Goal: Task Accomplishment & Management: Manage account settings

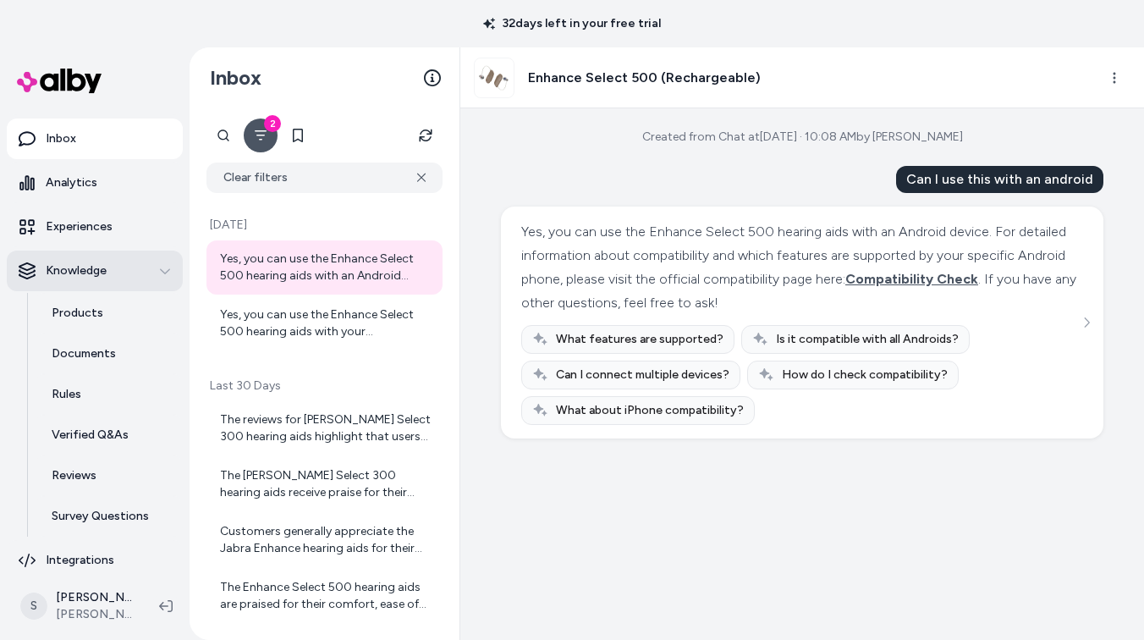
scroll to position [93, 0]
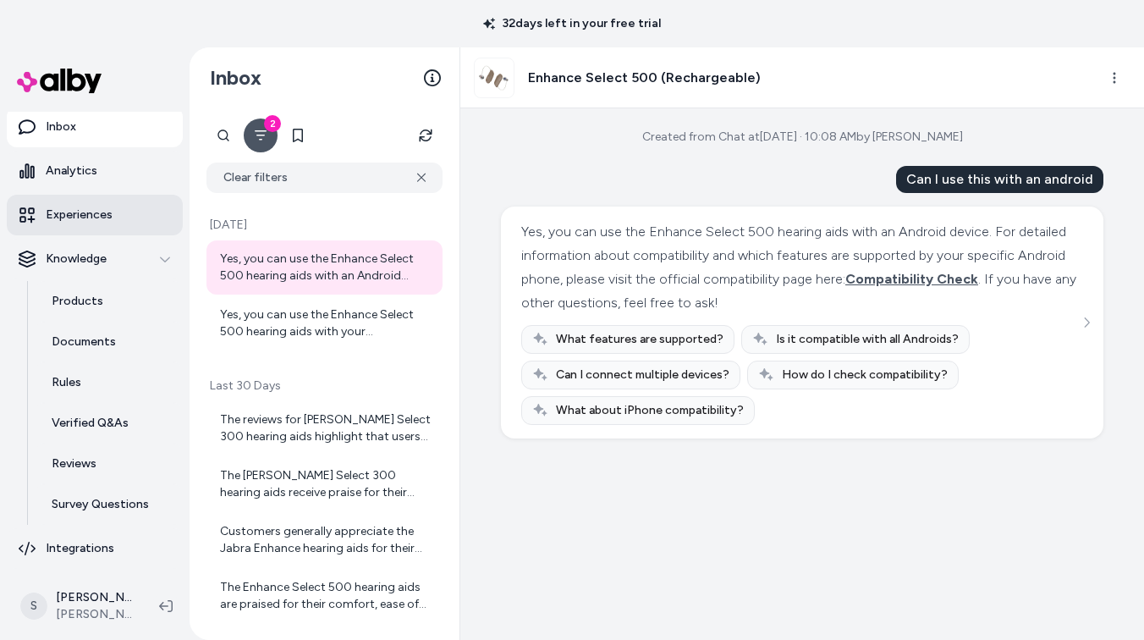
click at [93, 214] on p "Experiences" at bounding box center [79, 215] width 67 height 17
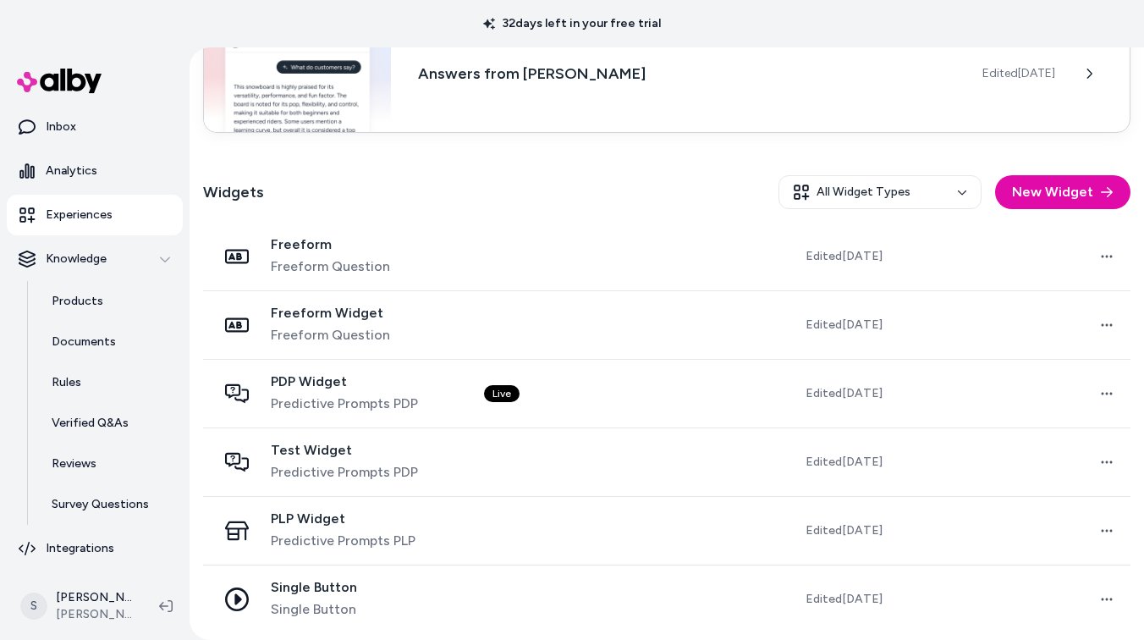
scroll to position [400, 0]
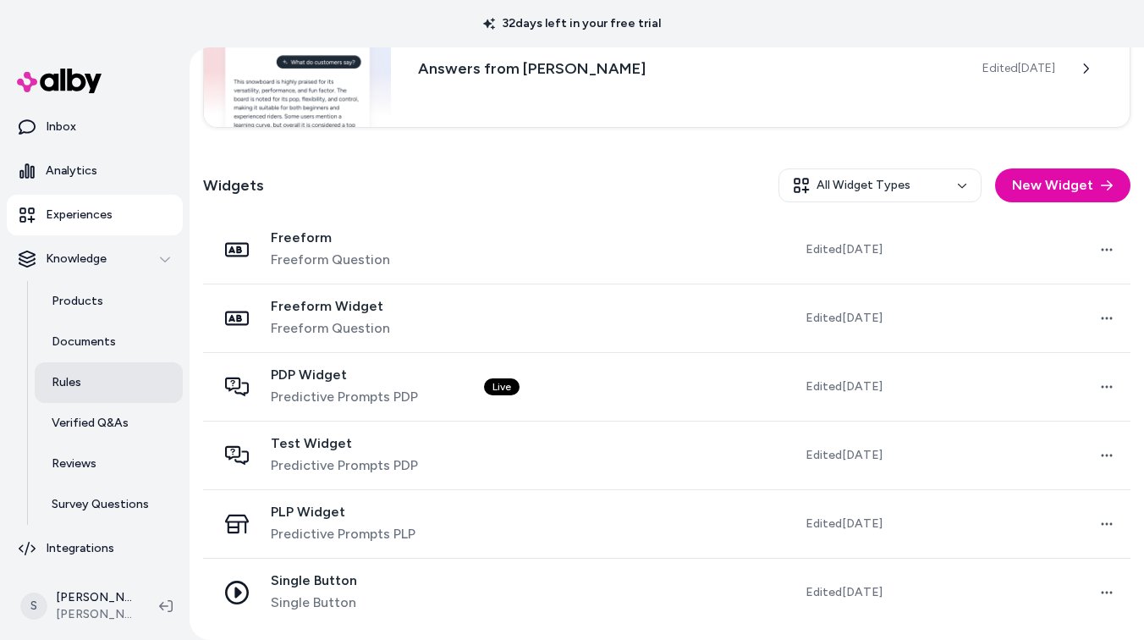
click at [68, 386] on p "Rules" at bounding box center [67, 382] width 30 height 17
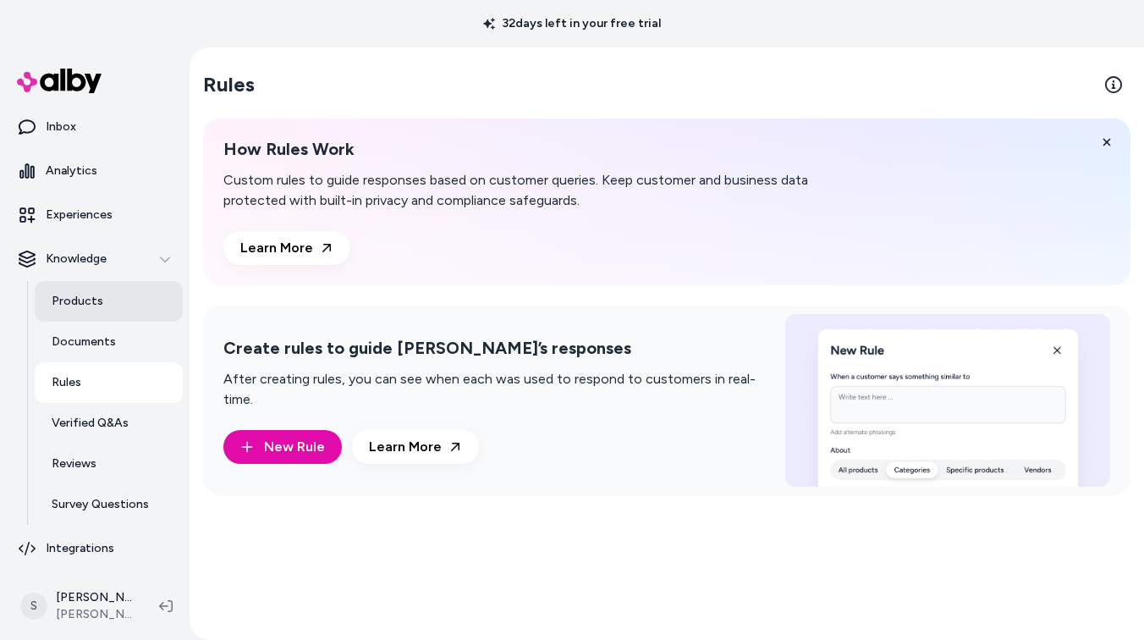
click at [84, 302] on p "Products" at bounding box center [78, 301] width 52 height 17
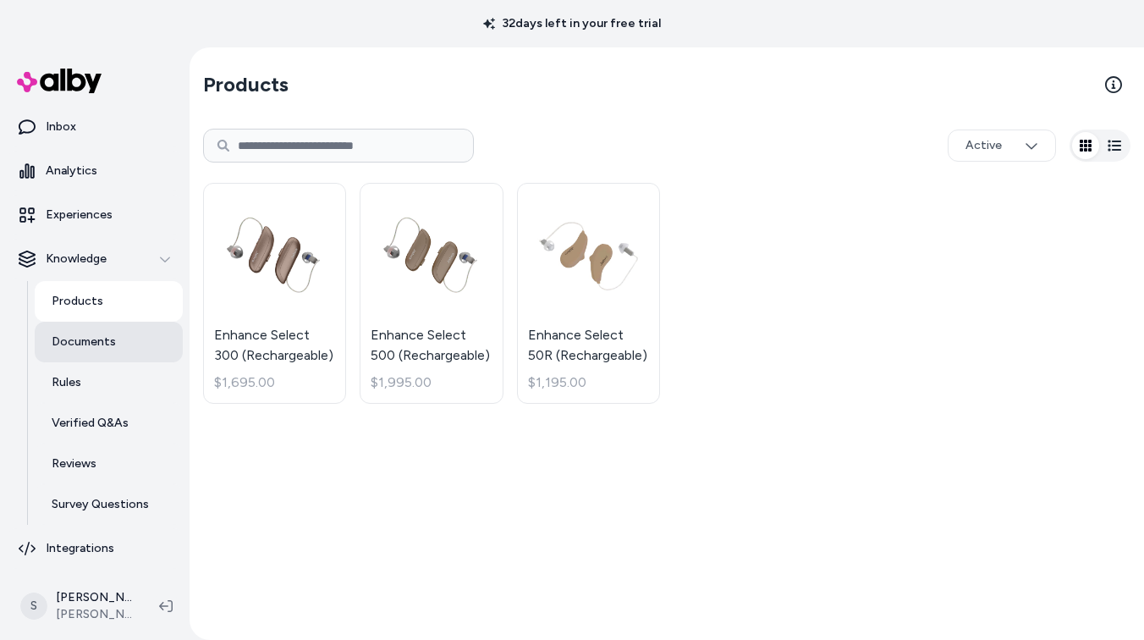
click at [79, 342] on p "Documents" at bounding box center [84, 342] width 64 height 17
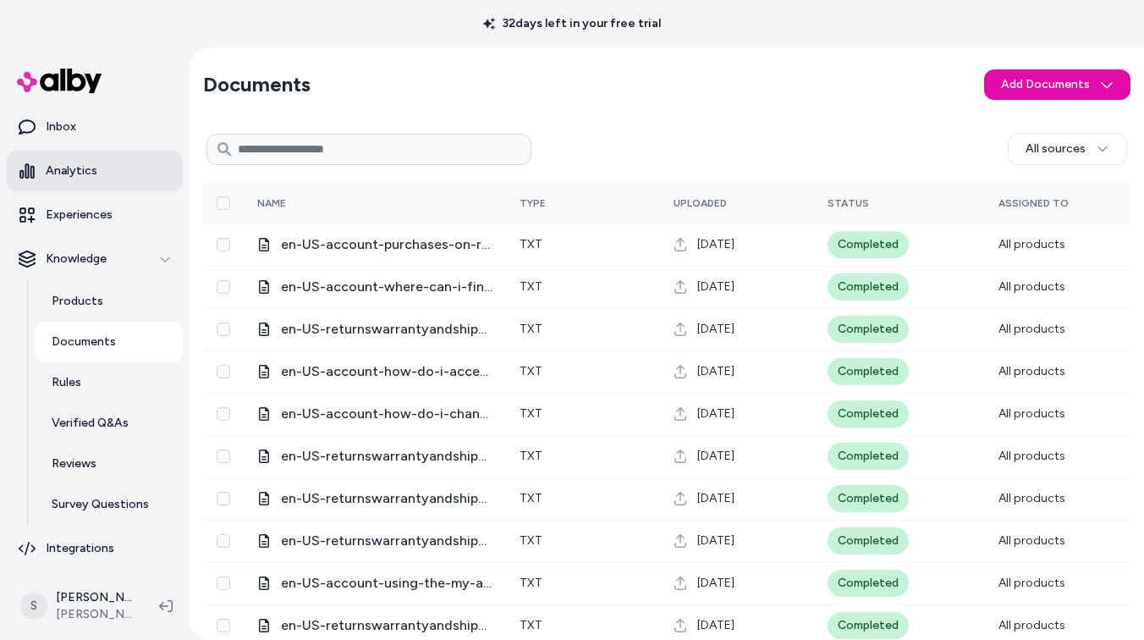
click at [67, 168] on p "Analytics" at bounding box center [72, 171] width 52 height 17
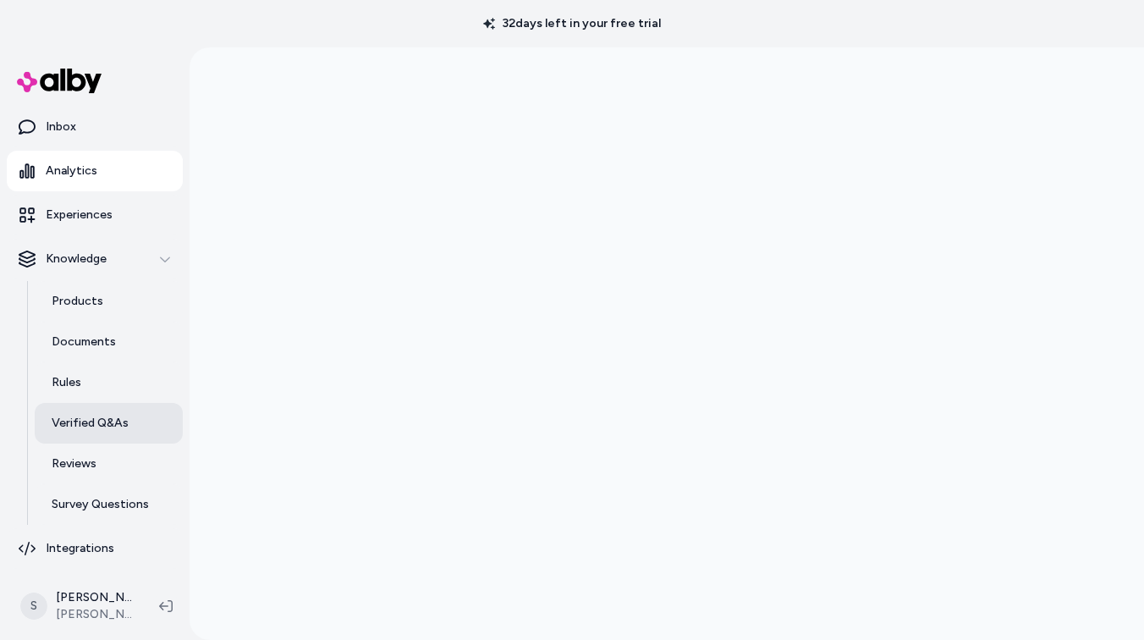
click at [108, 422] on p "Verified Q&As" at bounding box center [90, 423] width 77 height 17
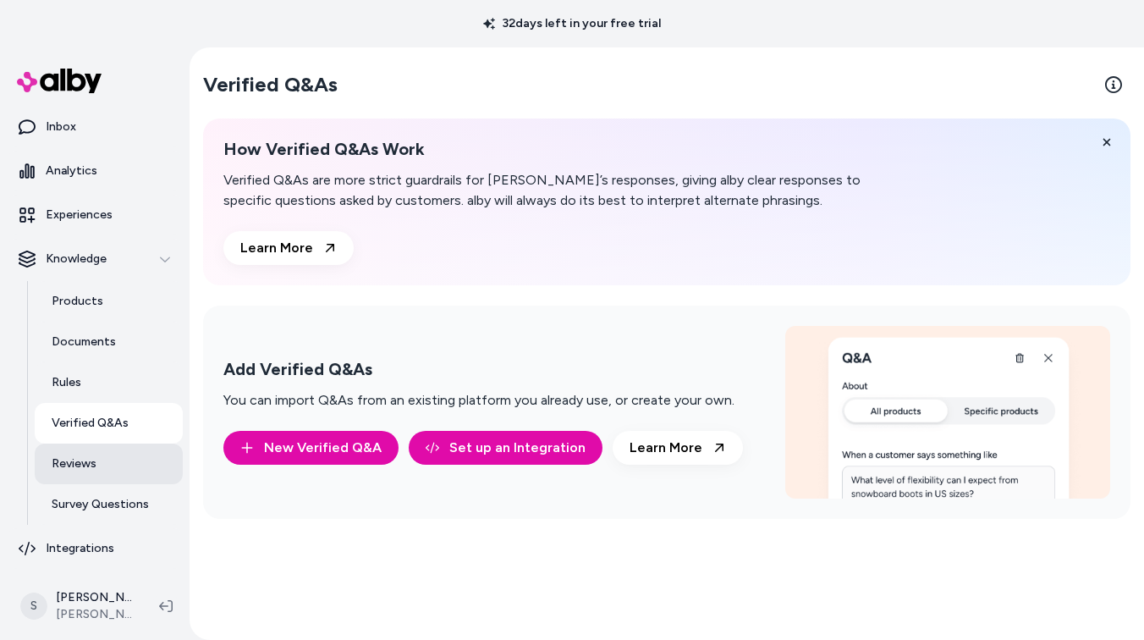
click at [65, 463] on p "Reviews" at bounding box center [74, 463] width 45 height 17
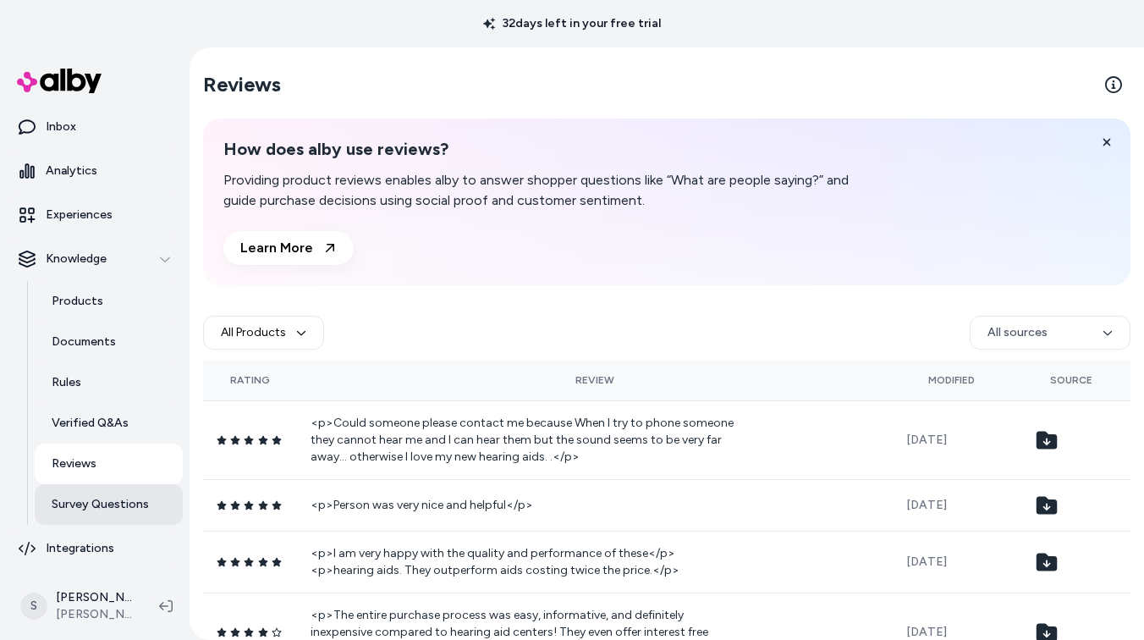
click at [138, 503] on p "Survey Questions" at bounding box center [100, 504] width 97 height 17
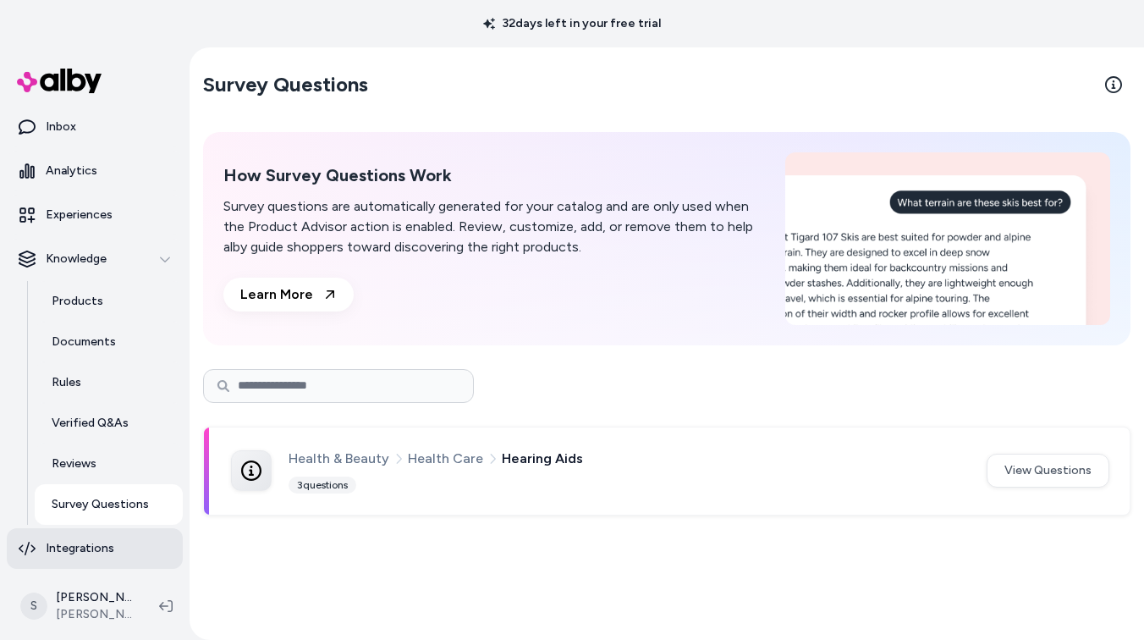
click at [80, 553] on p "Integrations" at bounding box center [80, 548] width 69 height 17
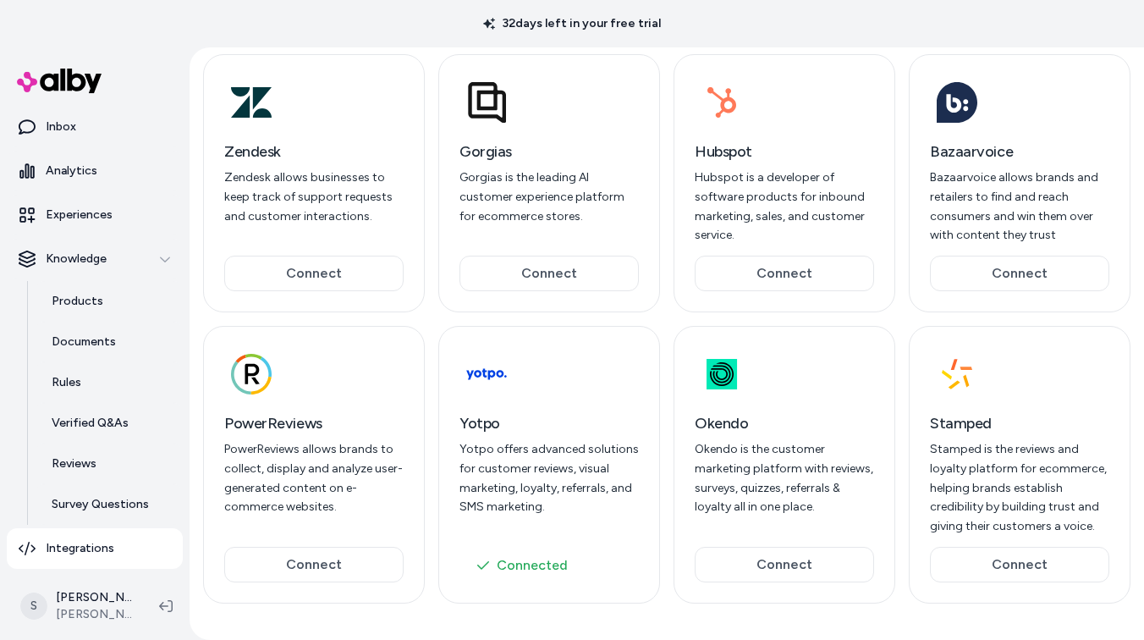
scroll to position [201, 0]
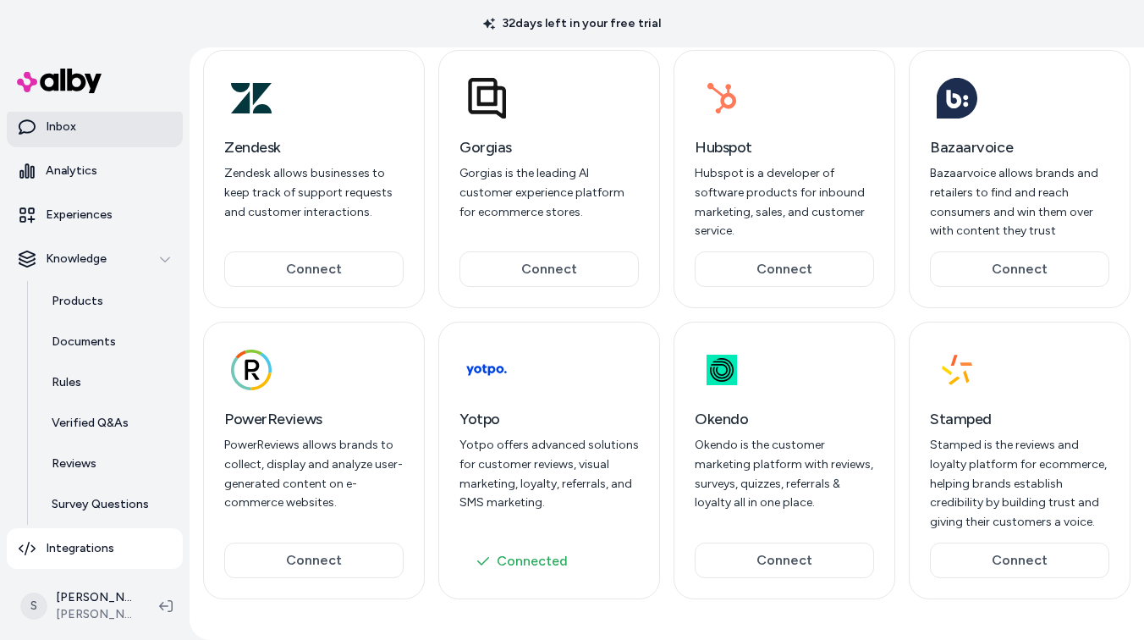
click at [60, 128] on p "Inbox" at bounding box center [61, 127] width 30 height 17
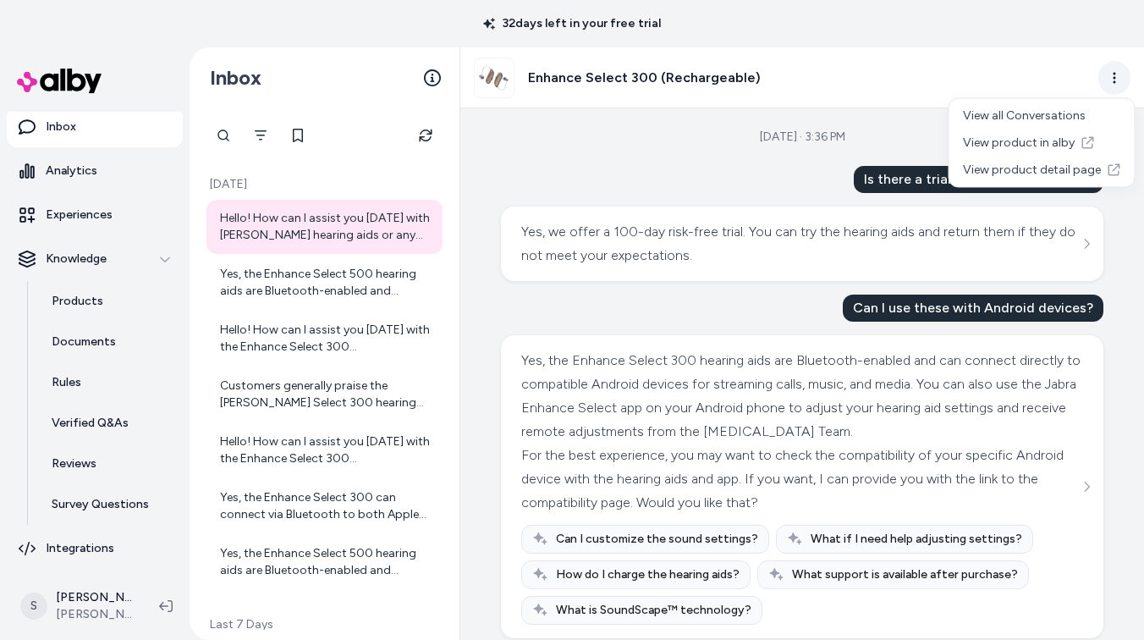
click at [1108, 76] on html "32 days left in your free trial Home Agents Inbox Analytics Experiences Knowled…" at bounding box center [572, 320] width 1144 height 640
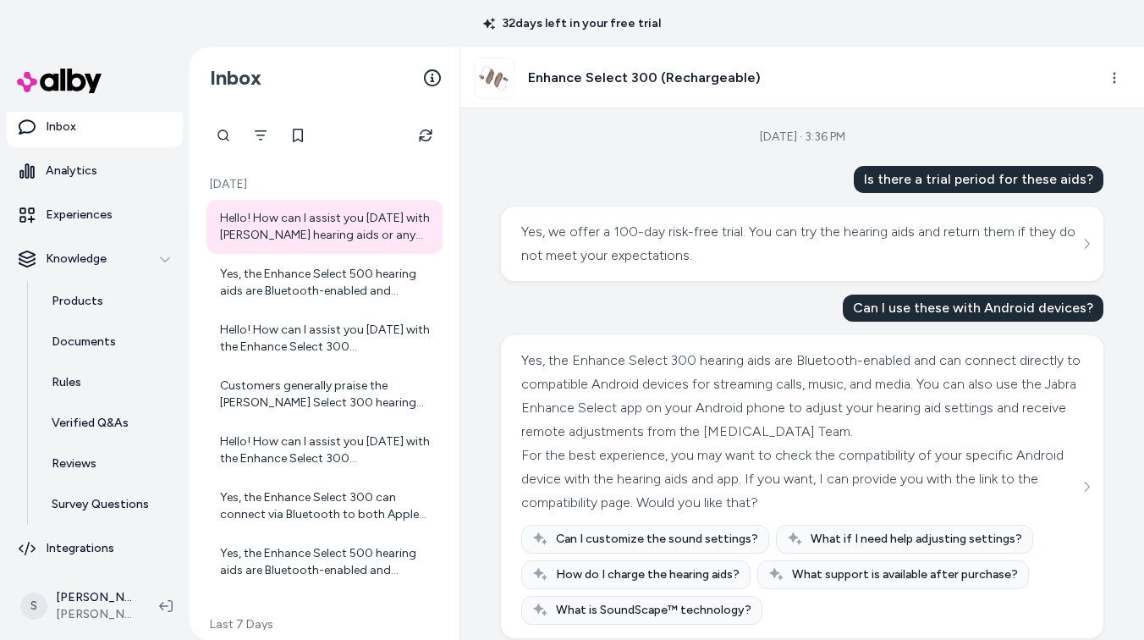
click at [1012, 50] on html "32 days left in your free trial Home Agents Inbox Analytics Experiences Knowled…" at bounding box center [572, 320] width 1144 height 640
click at [153, 257] on div "Knowledge" at bounding box center [95, 259] width 152 height 17
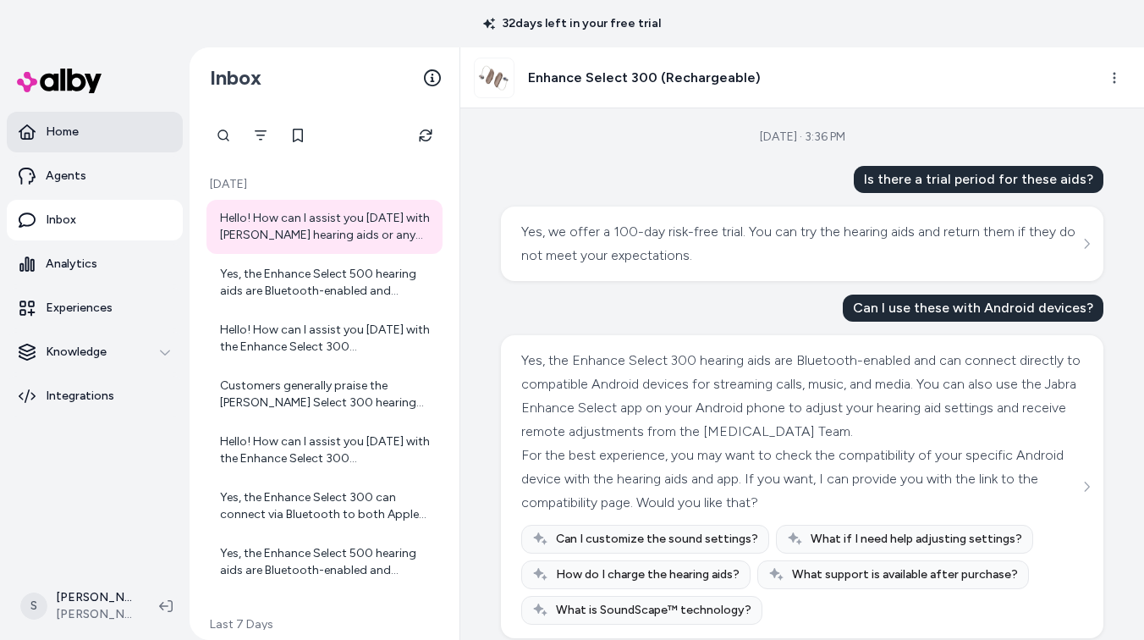
click at [69, 133] on p "Home" at bounding box center [62, 132] width 33 height 17
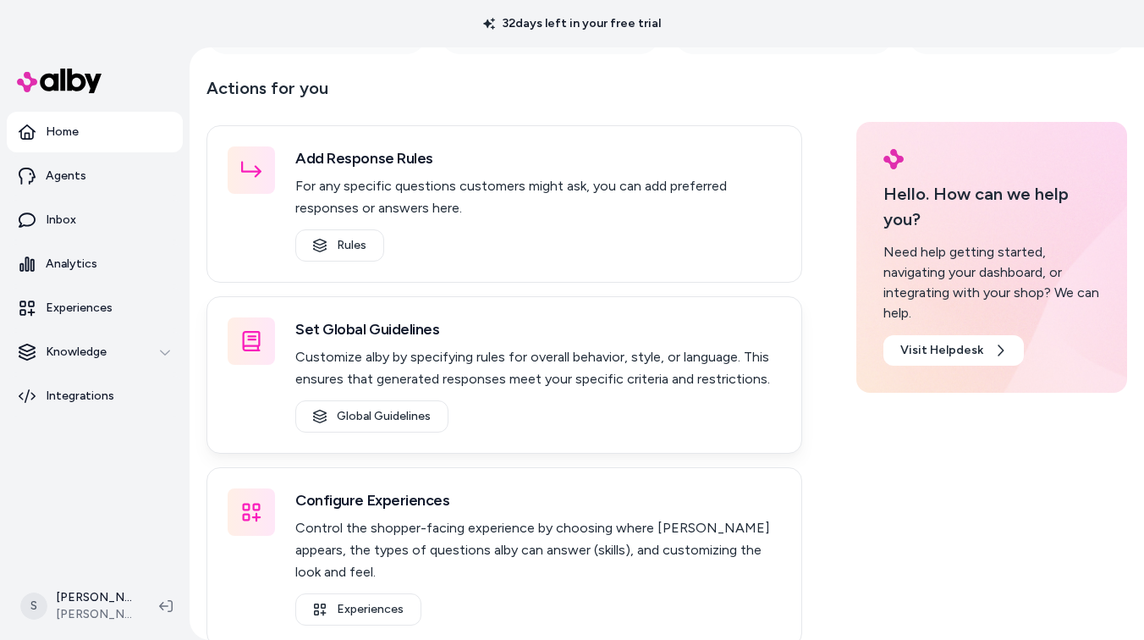
scroll to position [245, 0]
click at [258, 182] on div at bounding box center [251, 168] width 47 height 47
click at [345, 245] on link "Rules" at bounding box center [339, 244] width 89 height 32
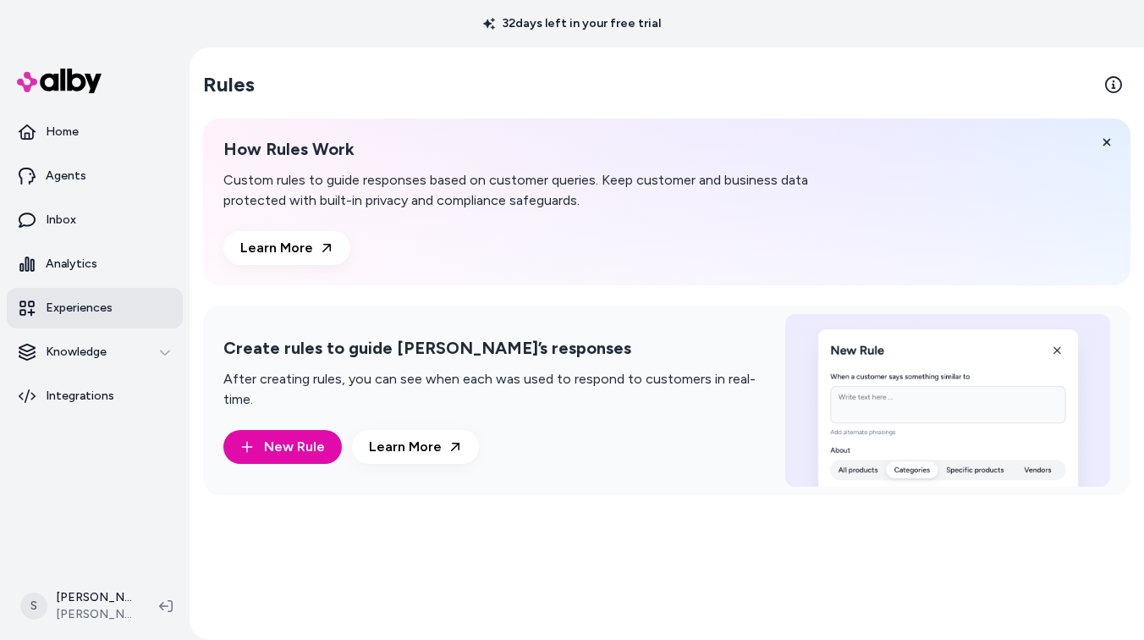
click at [69, 307] on p "Experiences" at bounding box center [79, 308] width 67 height 17
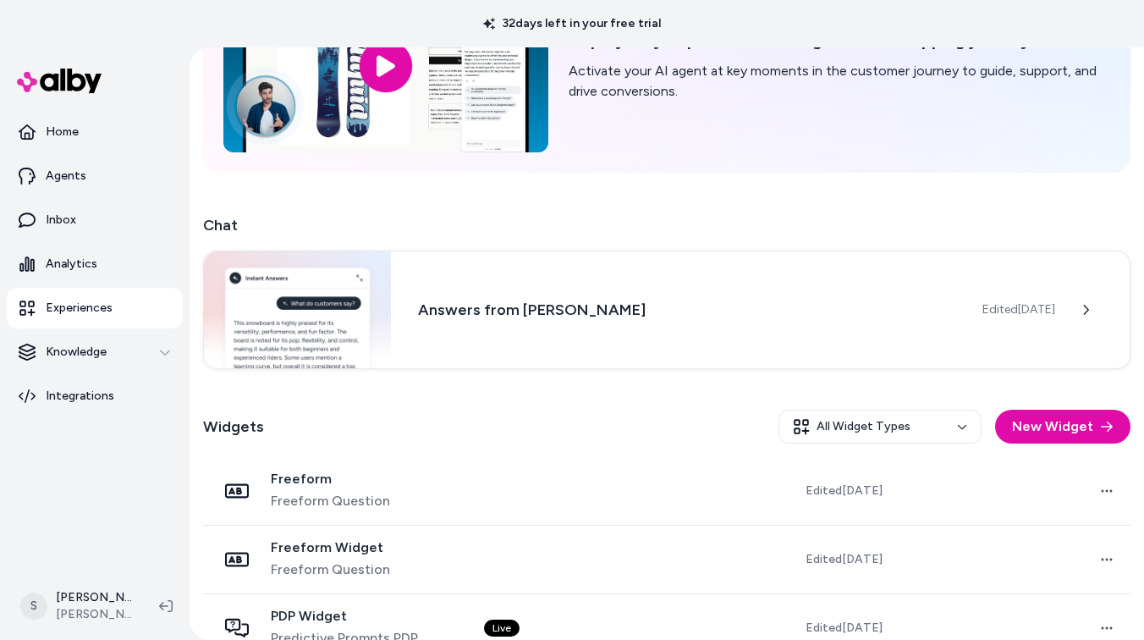
scroll to position [190, 0]
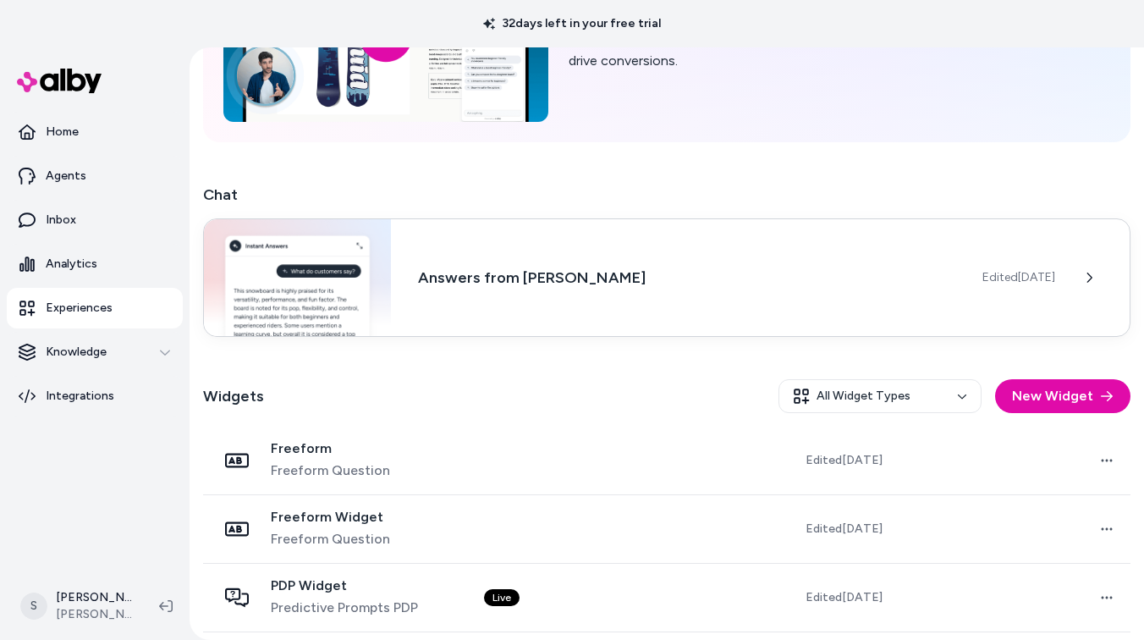
click at [547, 280] on h3 "Answers from Jabra Enhance" at bounding box center [687, 278] width 538 height 24
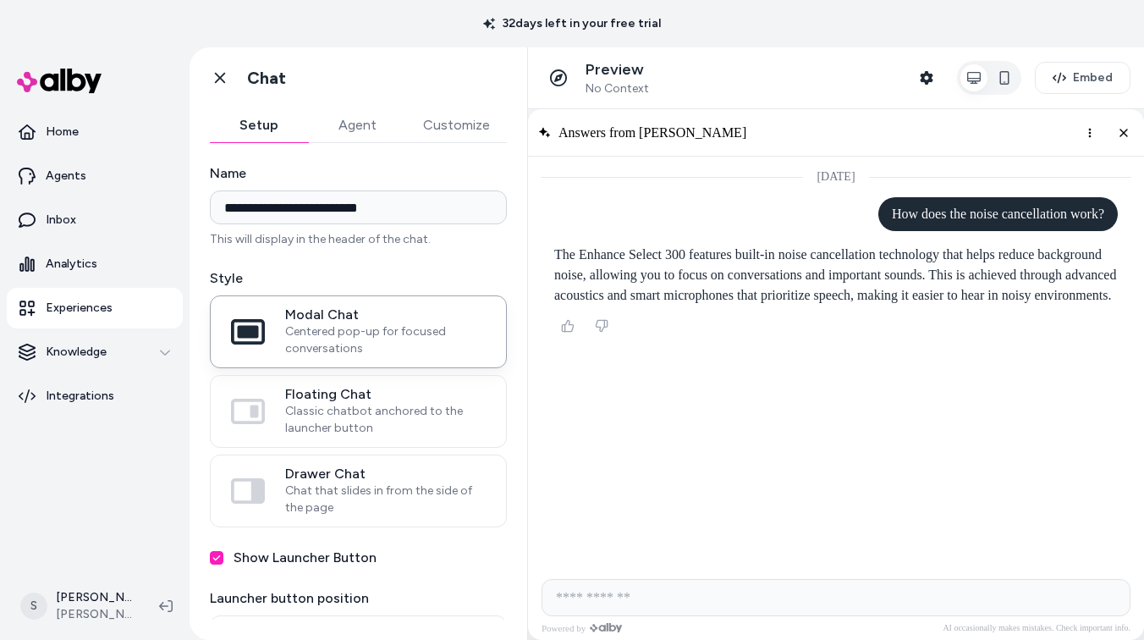
scroll to position [28, 0]
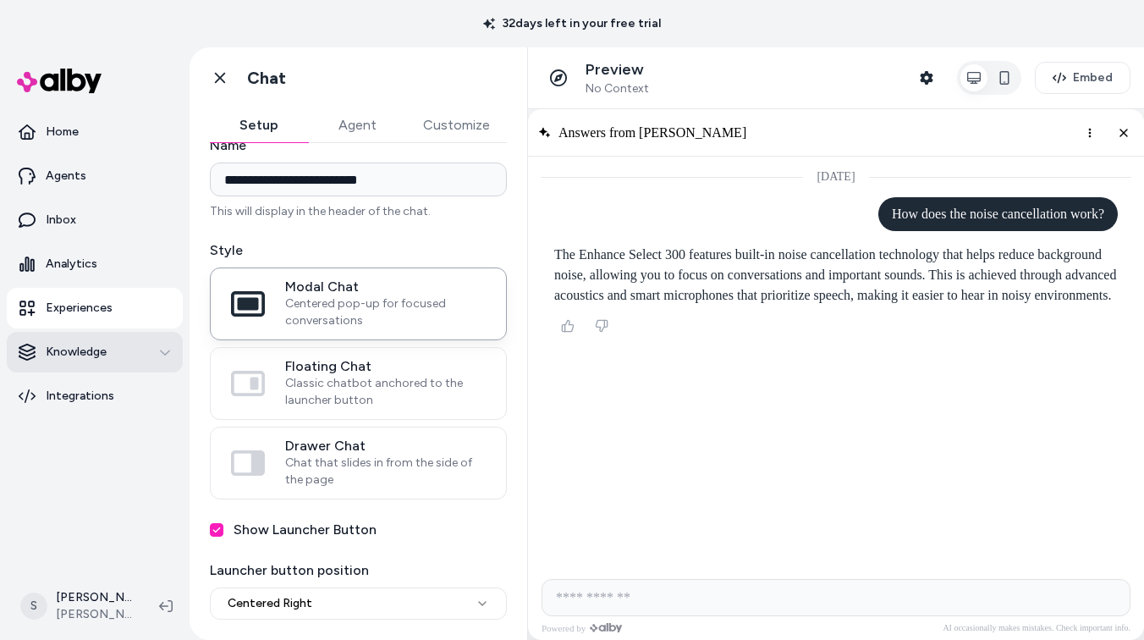
click at [118, 351] on div "Knowledge" at bounding box center [95, 352] width 152 height 17
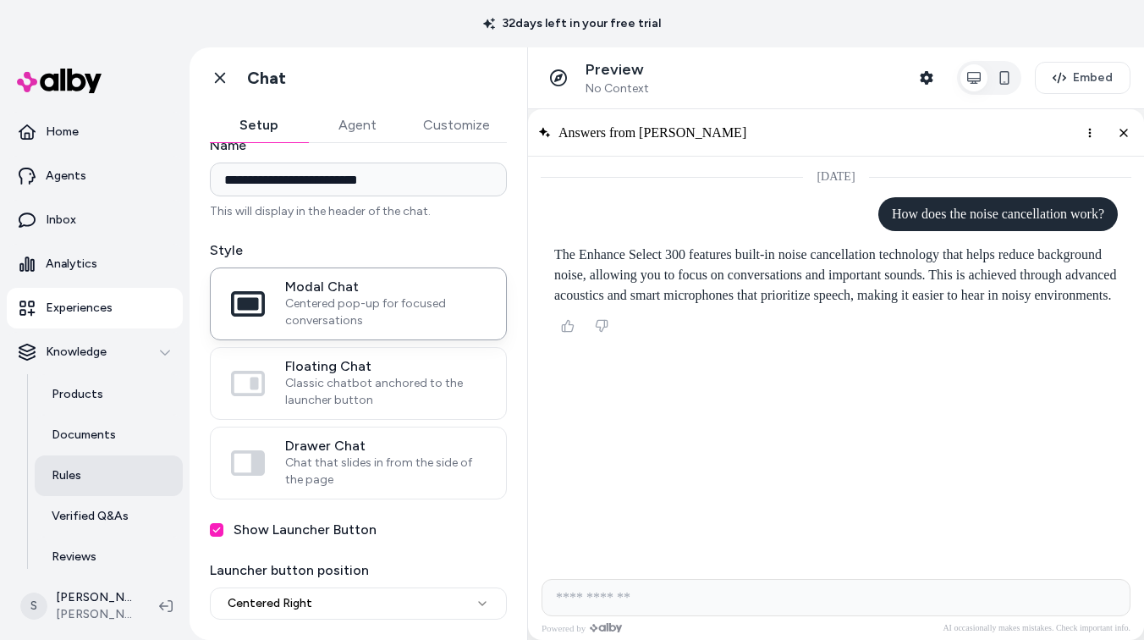
click at [84, 476] on link "Rules" at bounding box center [109, 475] width 148 height 41
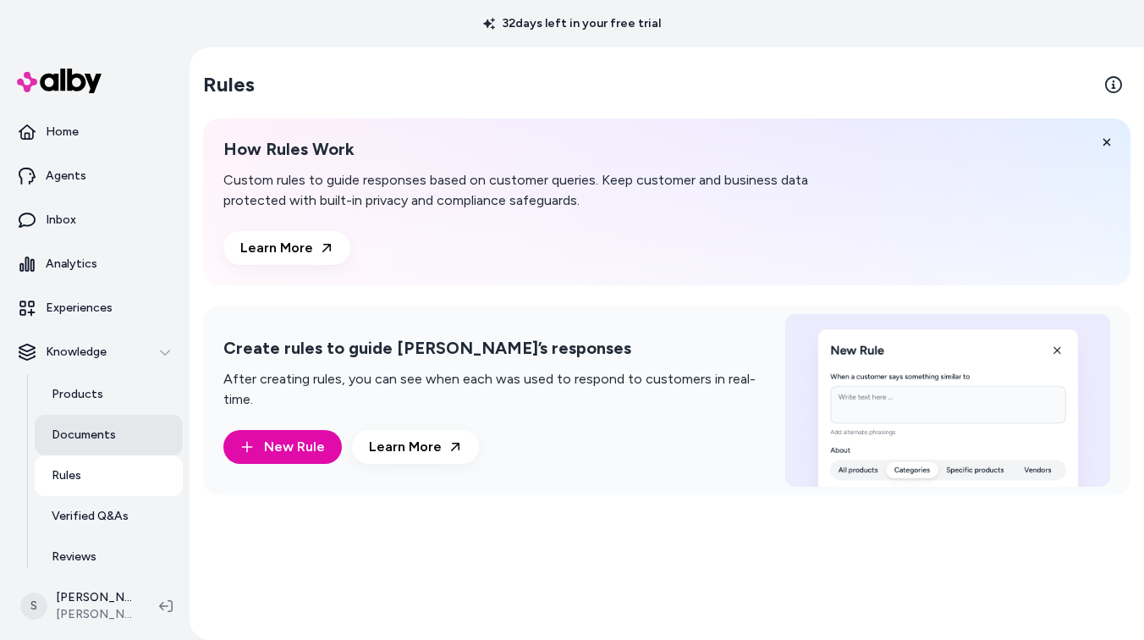
click at [68, 429] on p "Documents" at bounding box center [84, 435] width 64 height 17
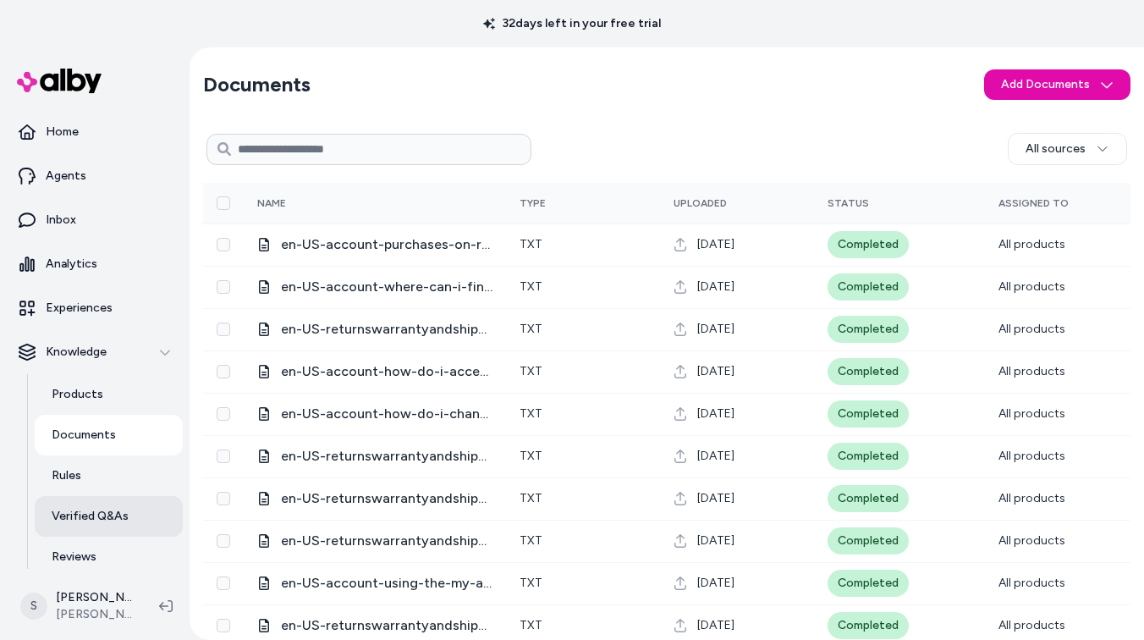
click at [102, 521] on p "Verified Q&As" at bounding box center [90, 516] width 77 height 17
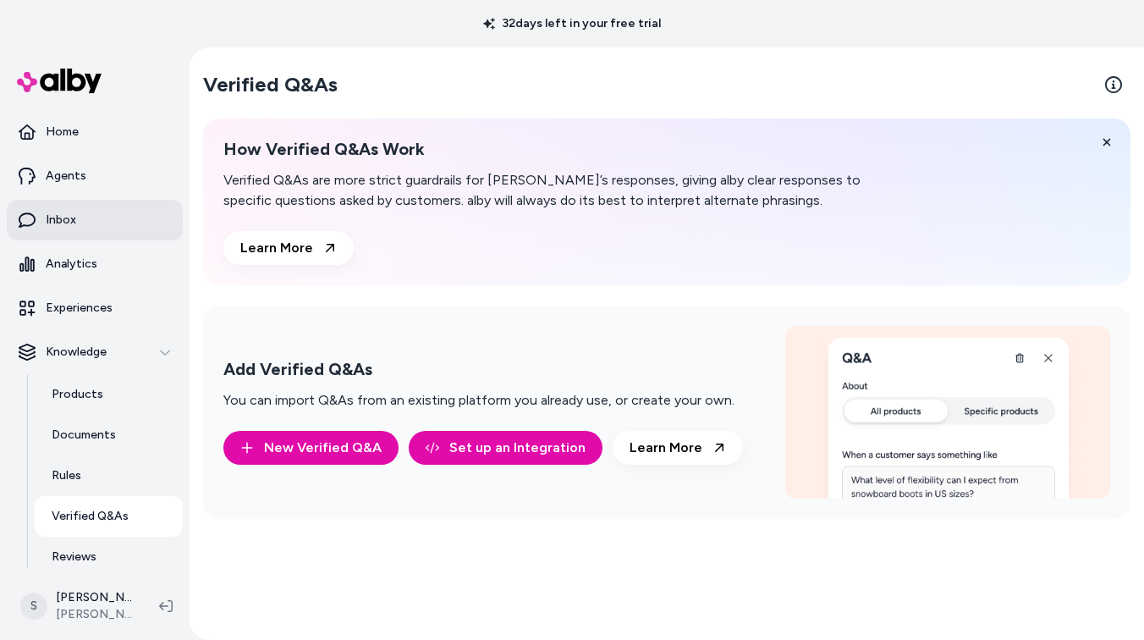
click at [94, 223] on link "Inbox" at bounding box center [95, 220] width 176 height 41
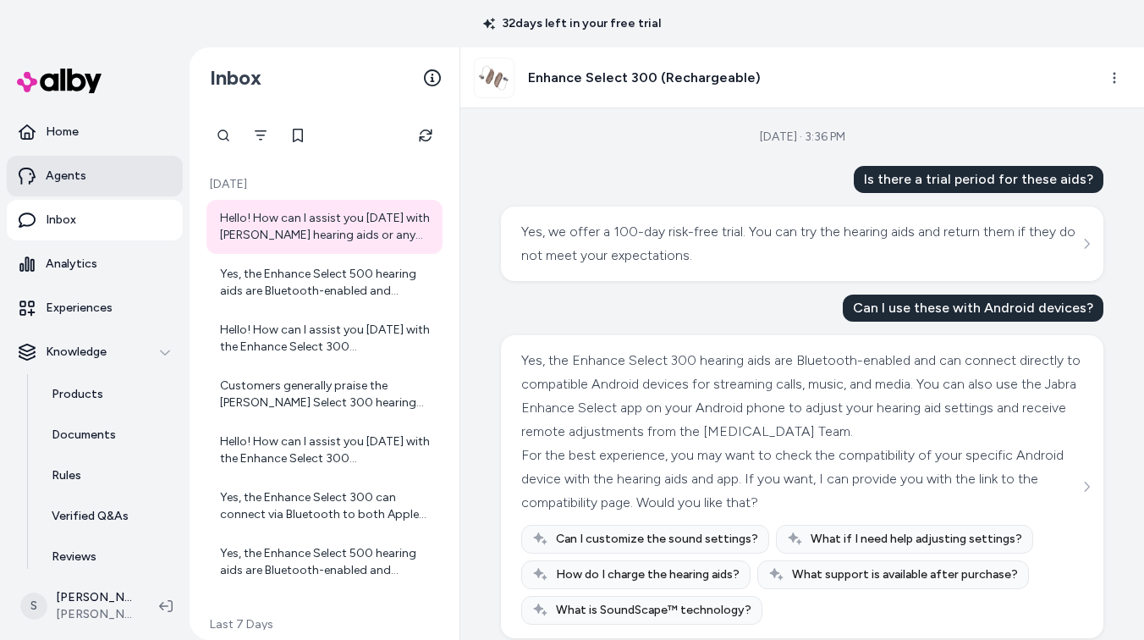
click at [70, 185] on link "Agents" at bounding box center [95, 176] width 176 height 41
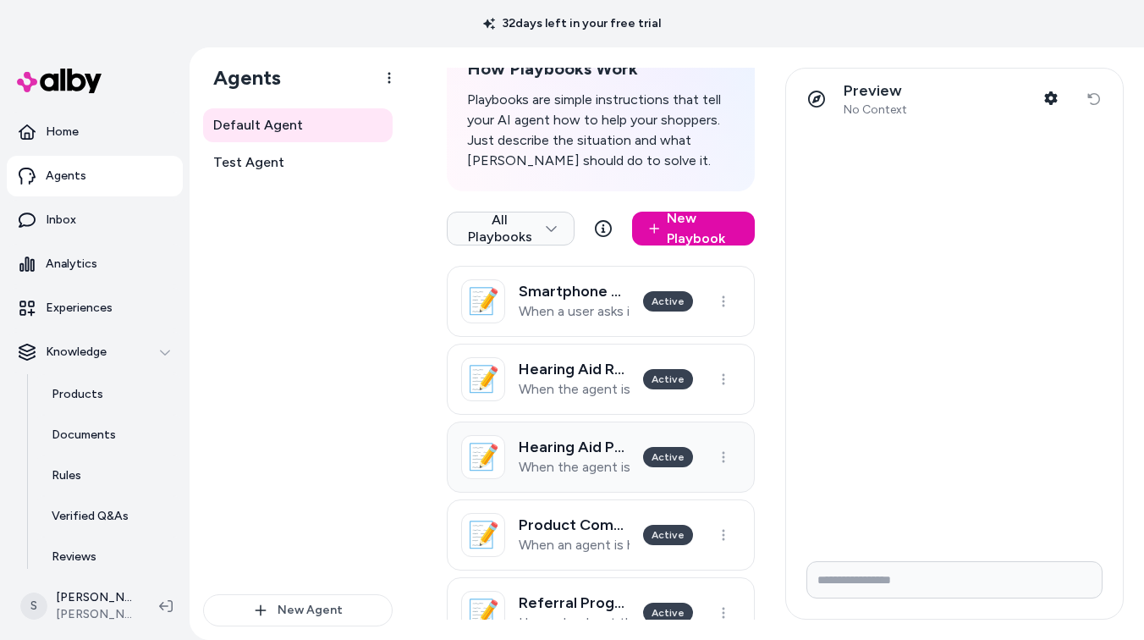
scroll to position [276, 0]
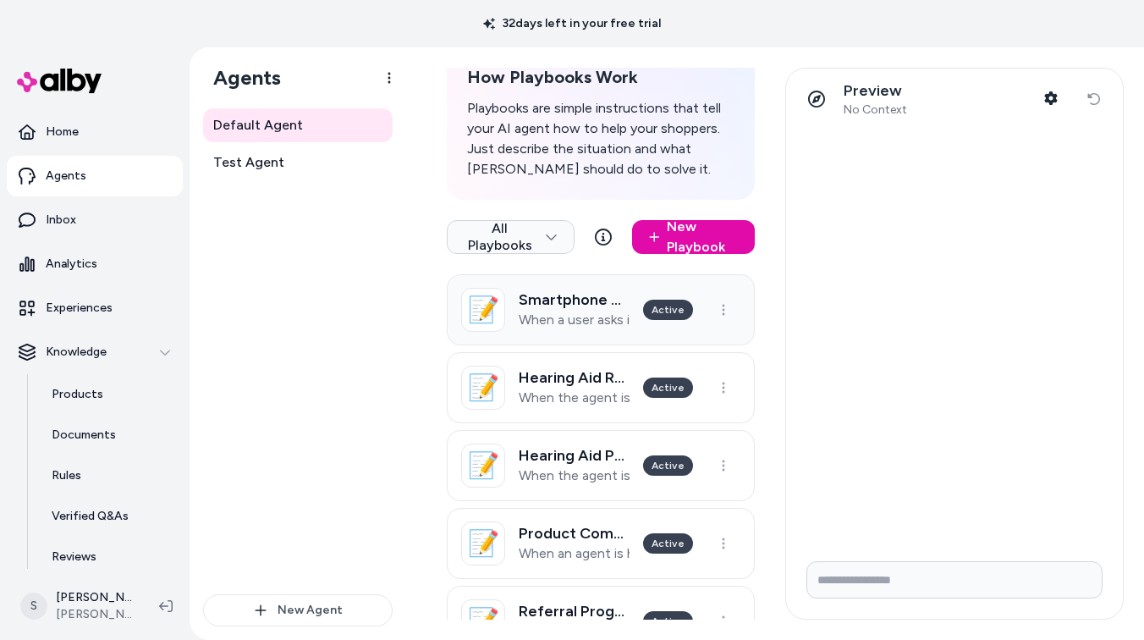
click at [602, 301] on h3 "Smartphone Compatibility Inquiry Handling" at bounding box center [574, 299] width 111 height 17
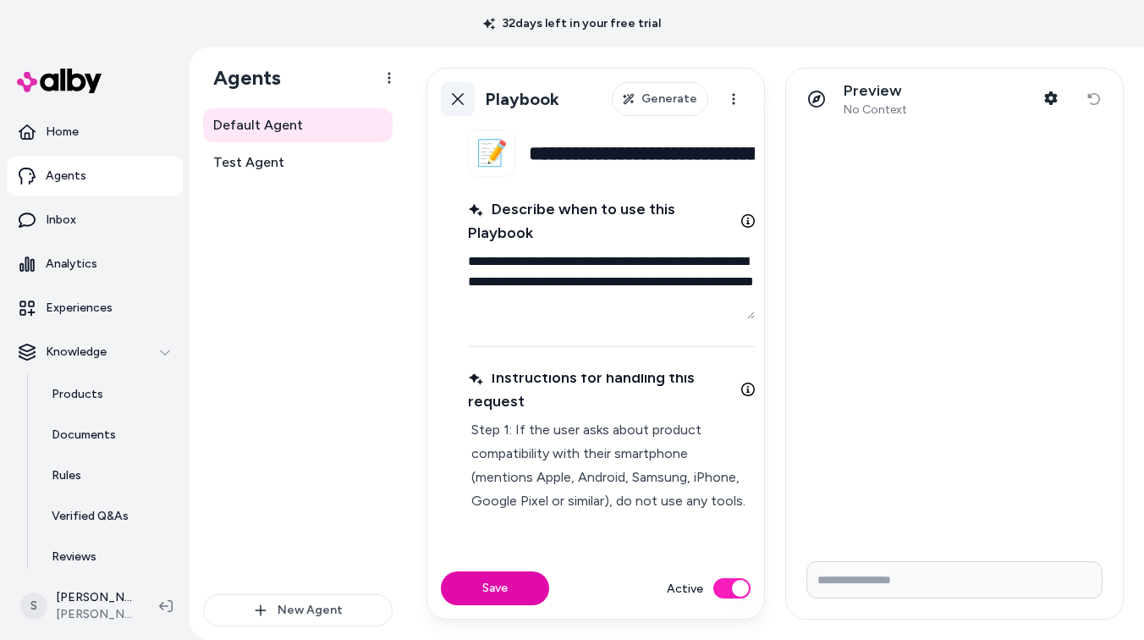
click at [456, 100] on icon at bounding box center [458, 99] width 12 height 12
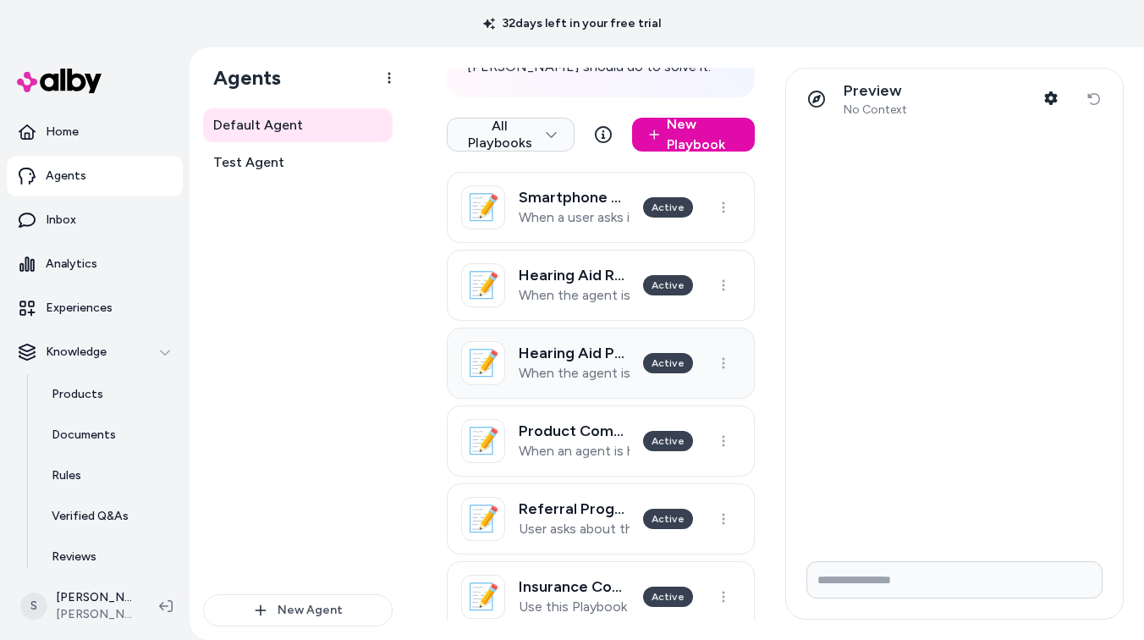
scroll to position [380, 0]
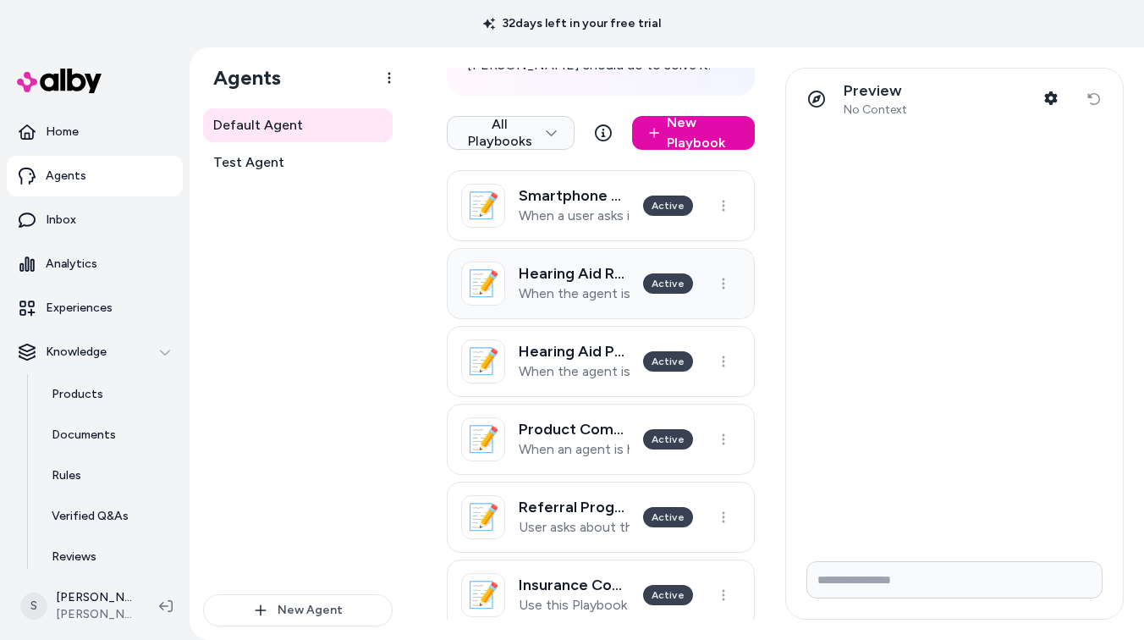
click at [549, 281] on h3 "Hearing Aid Recommendation via Survey" at bounding box center [574, 273] width 111 height 17
type textarea "*"
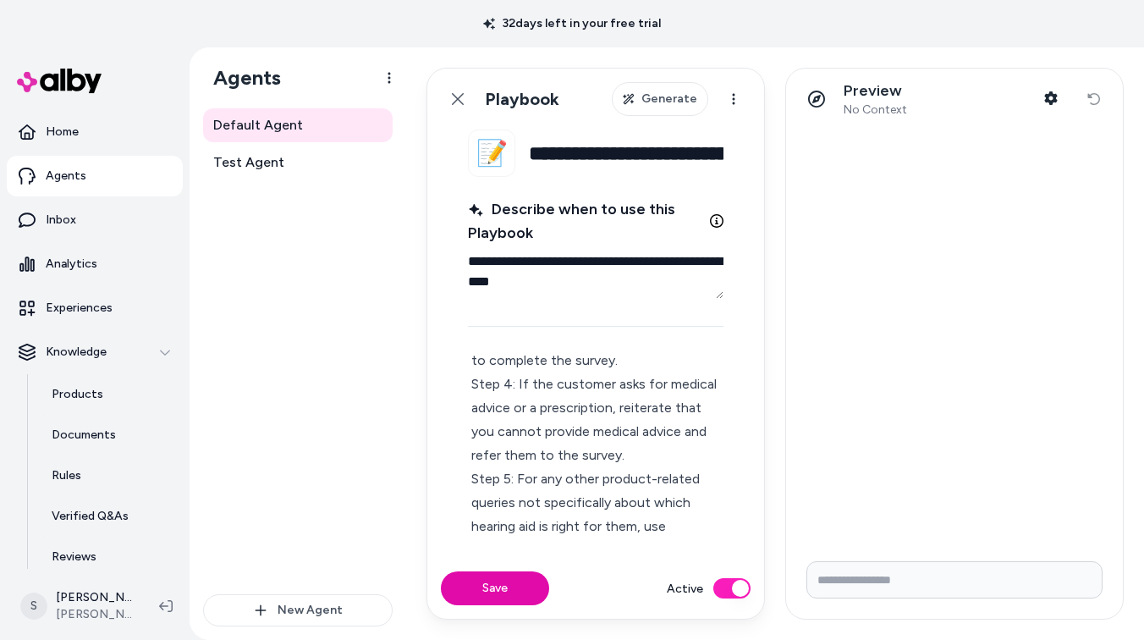
scroll to position [456, 0]
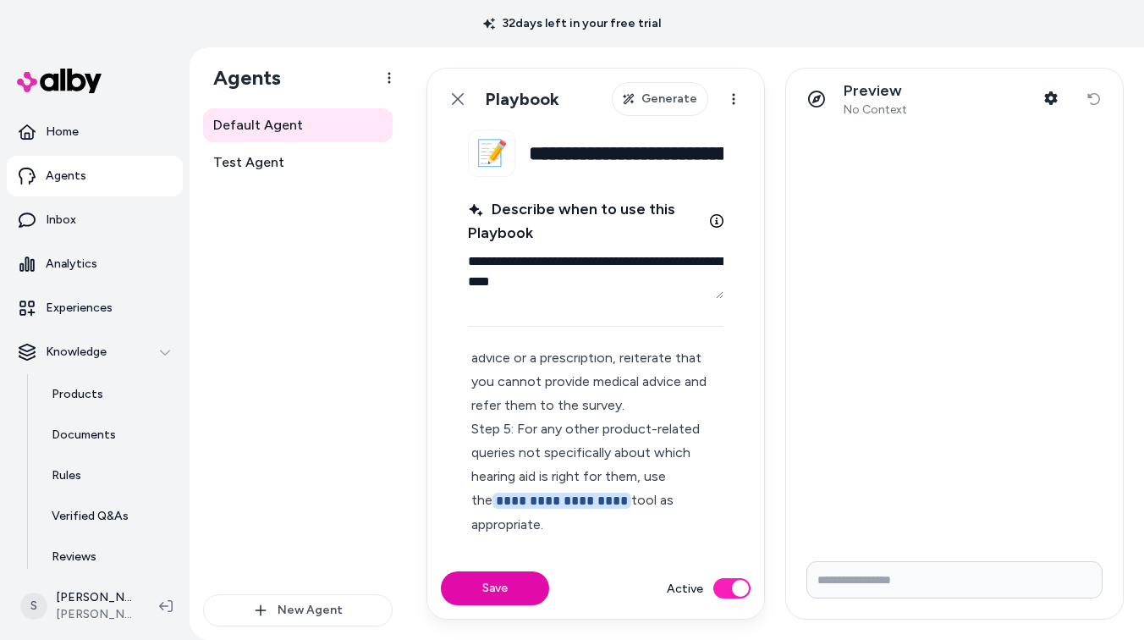
click at [456, 105] on icon at bounding box center [458, 99] width 14 height 14
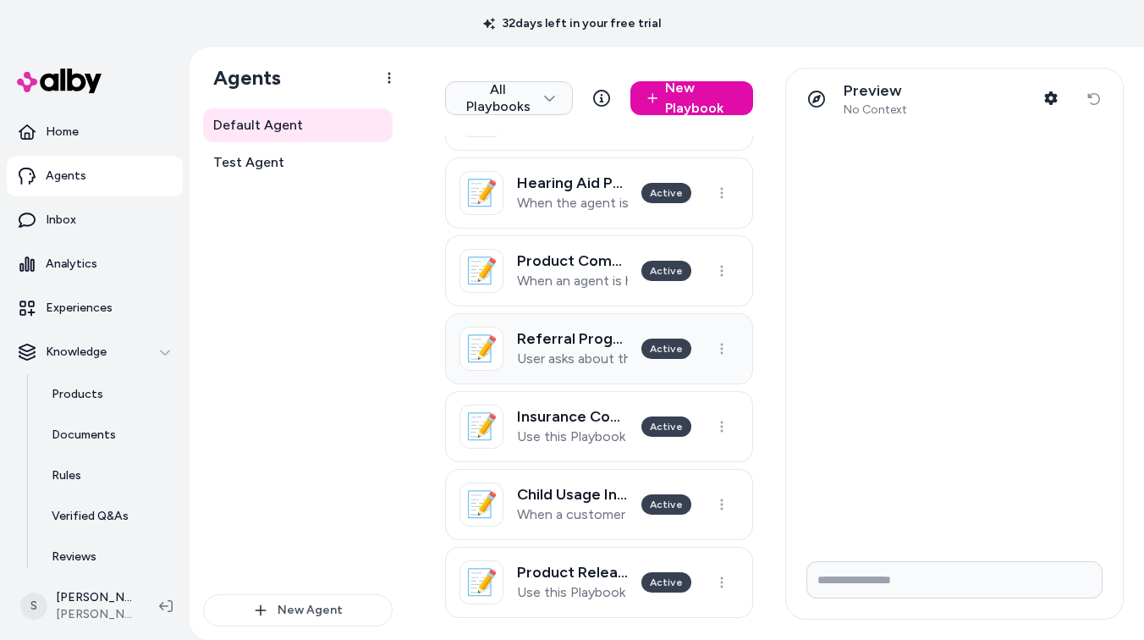
scroll to position [549, 3]
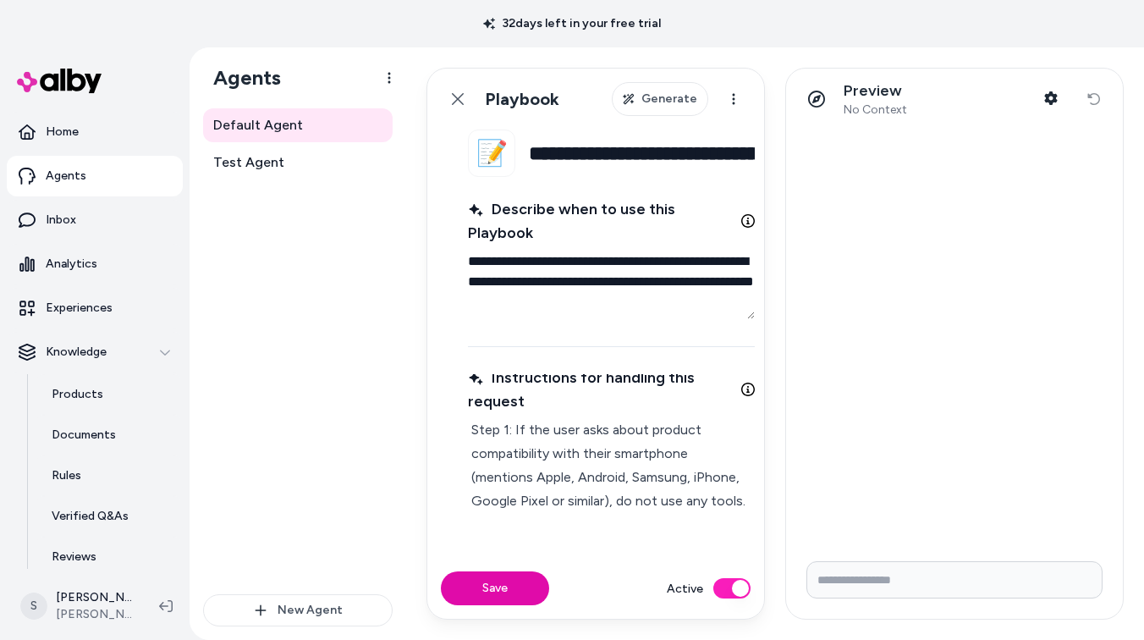
type textarea "*"
